Goal: Find contact information: Find contact information

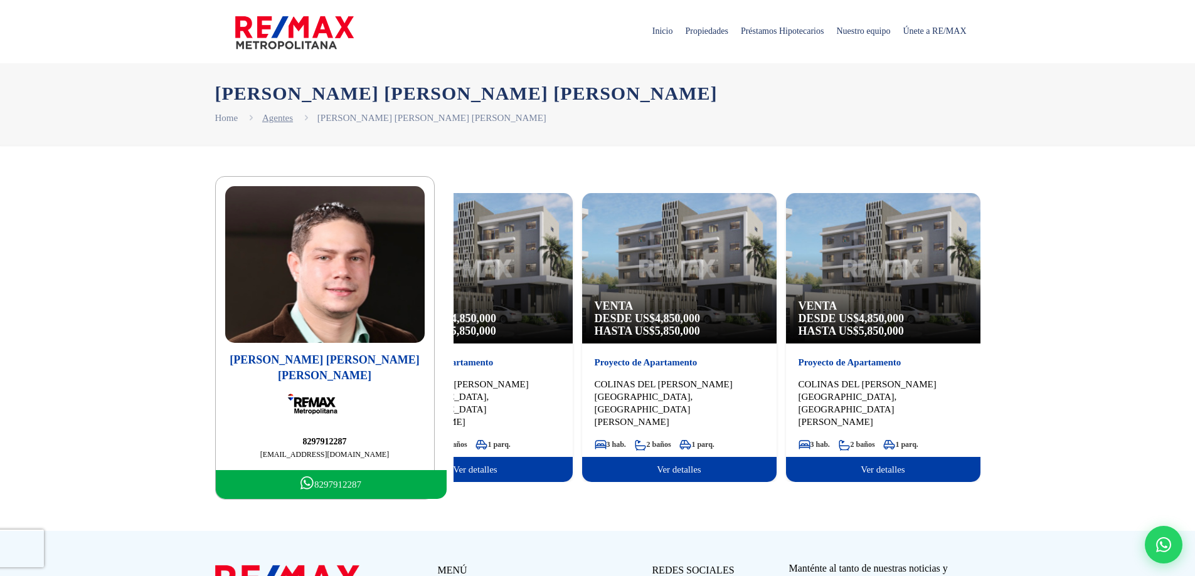
click at [275, 117] on link "Agentes" at bounding box center [277, 118] width 31 height 10
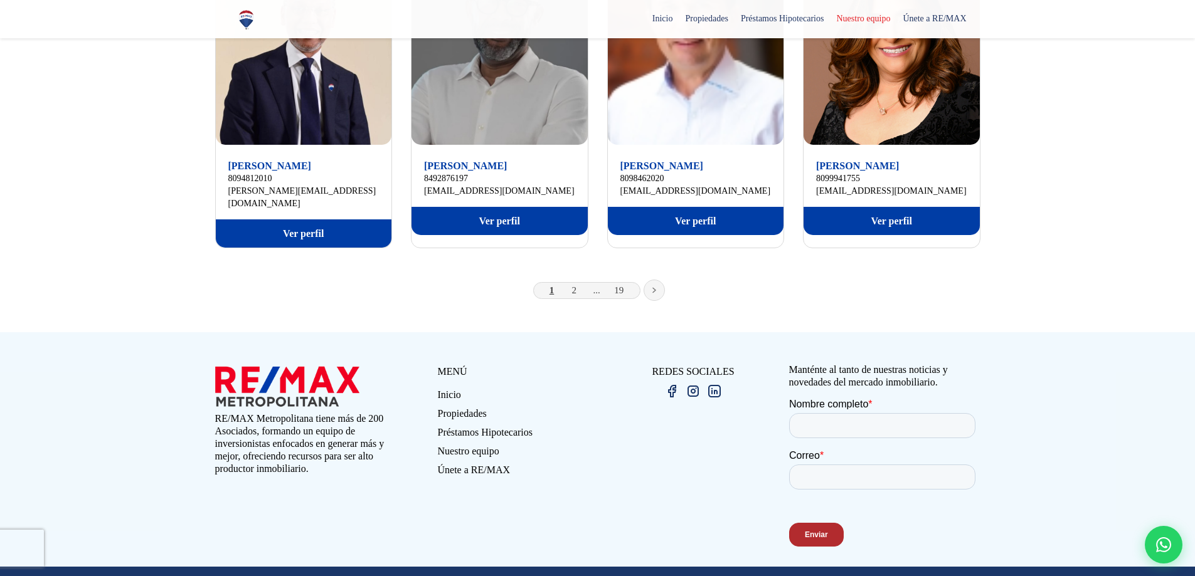
scroll to position [904, 0]
